Goal: Communication & Community: Answer question/provide support

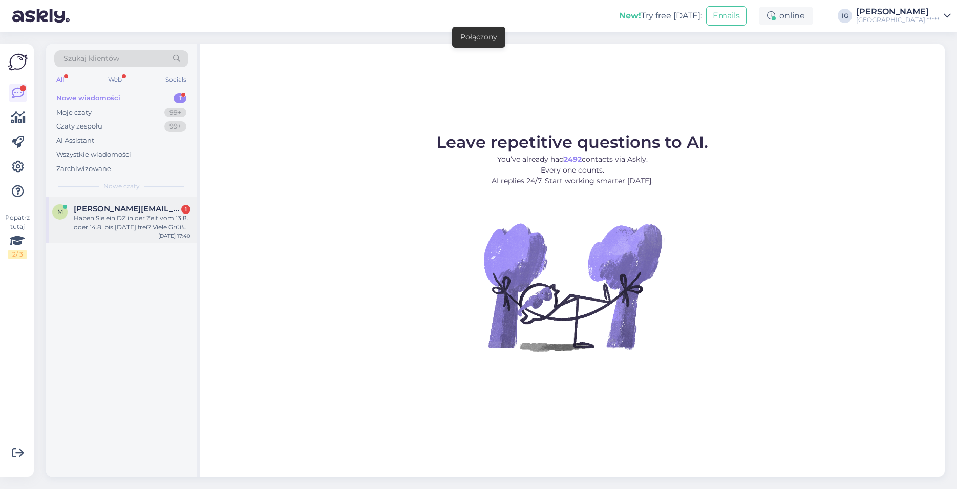
click at [108, 214] on div "Haben Sie ein DZ in der Zeit vom 13.8. oder 14.8. bis [DATE] frei? Viele Grüße,…" at bounding box center [132, 222] width 117 height 18
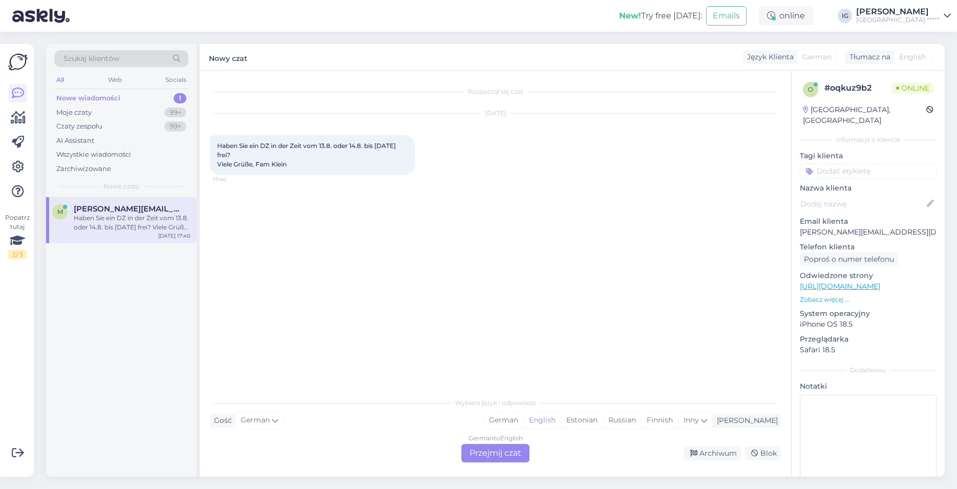
click at [496, 454] on div "German to English Przejmij czat" at bounding box center [495, 453] width 68 height 18
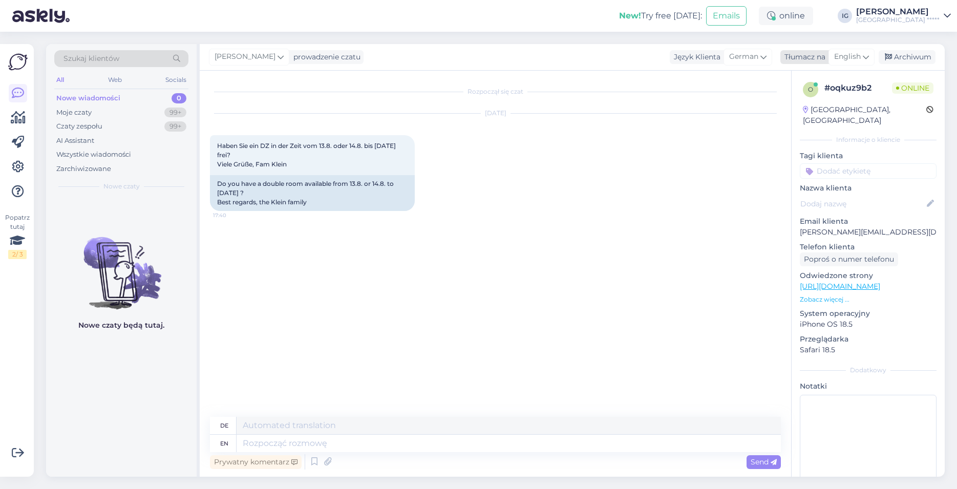
click at [841, 54] on span "English" at bounding box center [847, 56] width 27 height 11
type input "po"
click at [813, 102] on link "Polish" at bounding box center [827, 102] width 113 height 16
drag, startPoint x: 268, startPoint y: 442, endPoint x: 280, endPoint y: 443, distance: 11.3
click at [269, 442] on textarea at bounding box center [509, 443] width 544 height 17
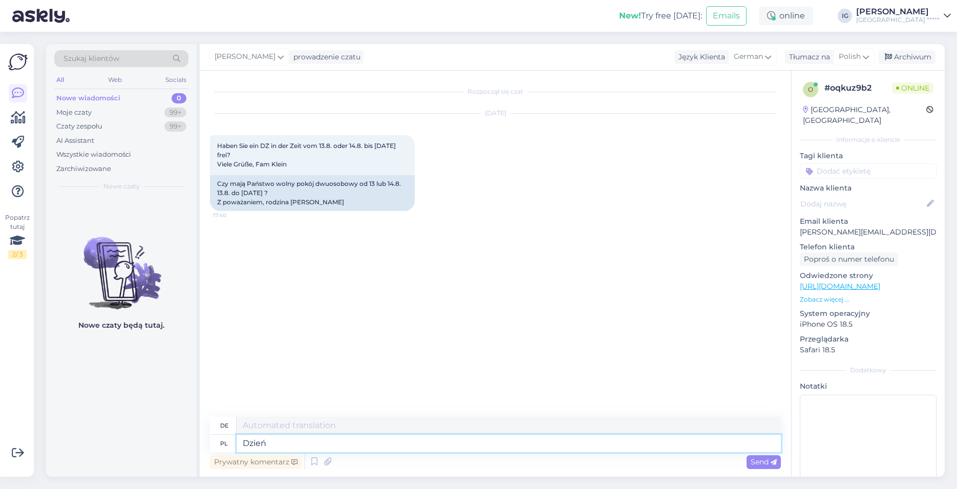
type textarea "Dzień"
type textarea "Tag"
type textarea "Dzień dobry,"
type textarea "Guten Morgen,"
type textarea "Dzień dobry, w podanym"
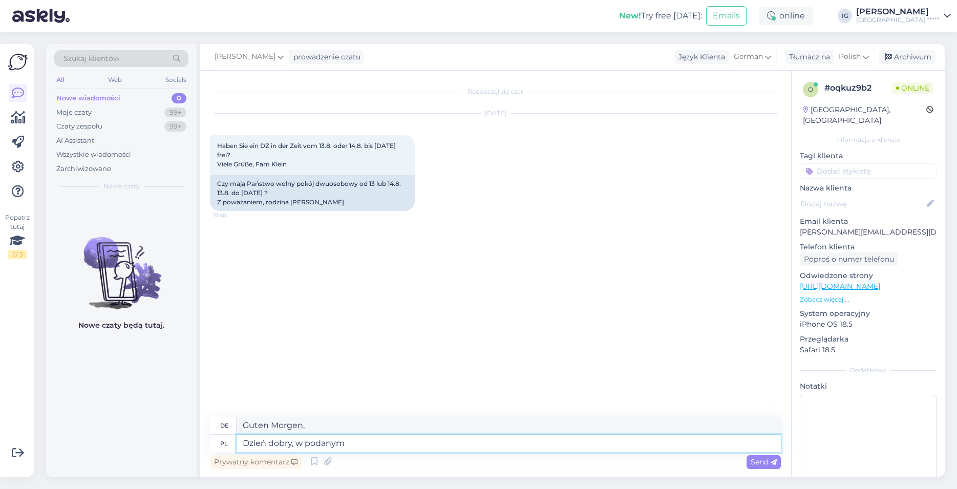
type textarea "Guten Morgen, zur angegebenen Zeit"
type textarea "Dzień dobry, w podanym terminie n"
type textarea "Guten Morgen, am angegebenen Datum"
type textarea "Dzień dobry, w podanym terminie nie"
type textarea "Guten Morgen, nein zum angegebenen Datum"
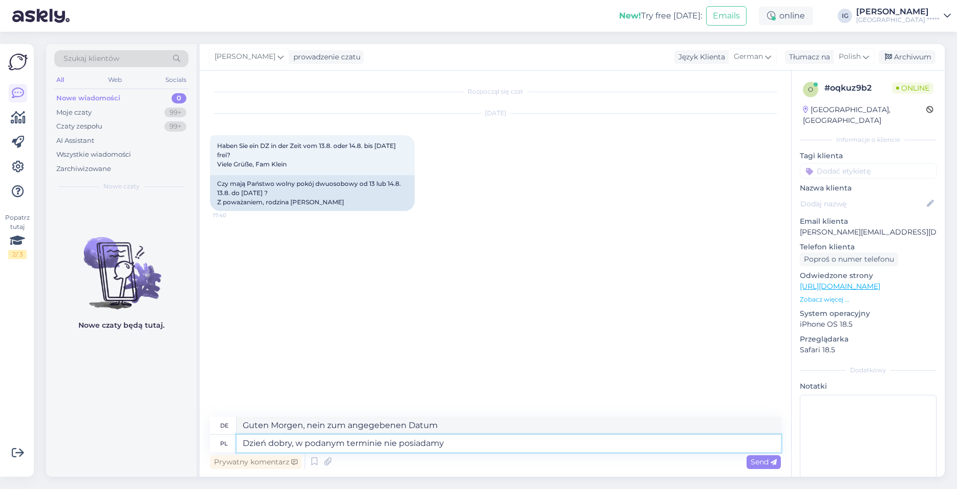
type textarea "Dzień dobry, w podanym terminie nie posiadamy d"
type textarea "Guten Morgen, wir haben zum angegebenen Datum keine Verfügbarkeit."
type textarea "Dzień dobry, w podanym terminie nie posiadamy dostępnych"
type textarea "Guten Morgen, wir haben zum angegebenen Datum keine Zimmer mehr frei."
type textarea "Dzień dobry, w podanym terminie nie posiadamy dostępnych pokoi. Pozdrawiam s"
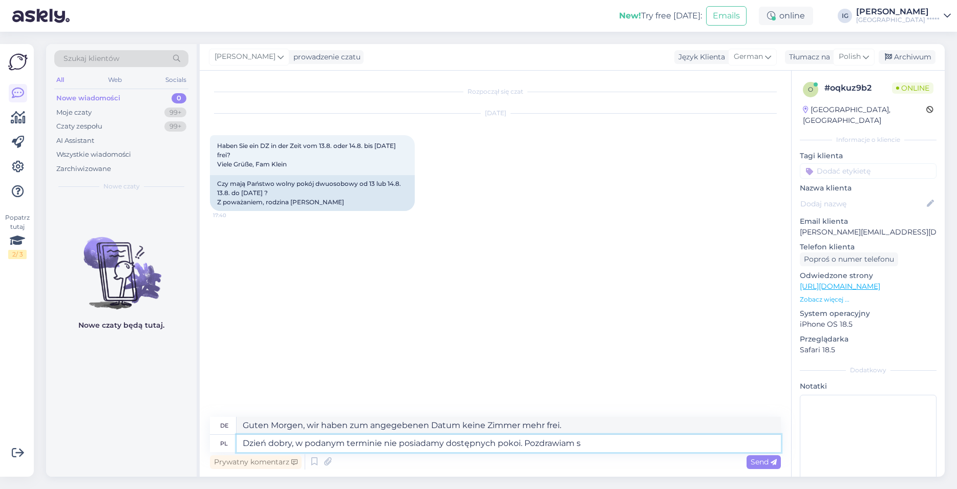
type textarea "Guten Morgen, für den von Ihnen gewünschten Zeitraum sind leider keine Zimmer m…"
type textarea "Dzień dobry, w podanym terminie nie posiadamy dostępnych pokoi. Pozdrawiam serd…"
click at [757, 461] on span "Send" at bounding box center [763, 461] width 26 height 9
